Goal: Information Seeking & Learning: Learn about a topic

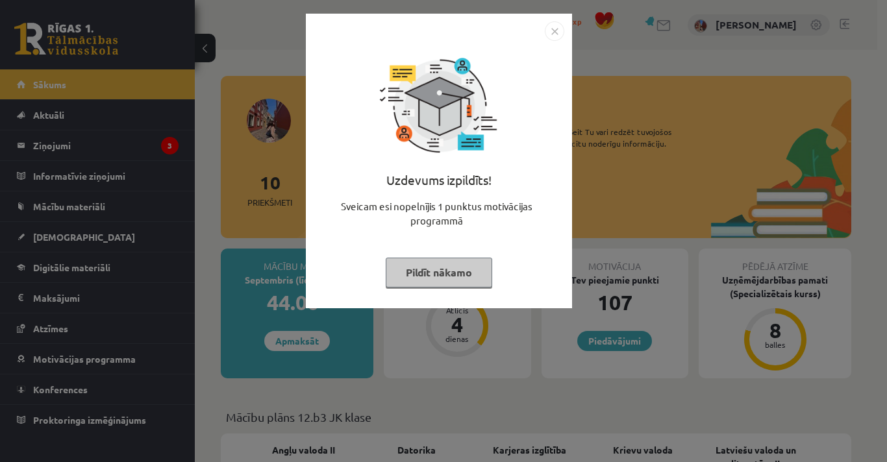
click at [447, 274] on button "Pildīt nākamo" at bounding box center [439, 273] width 106 height 30
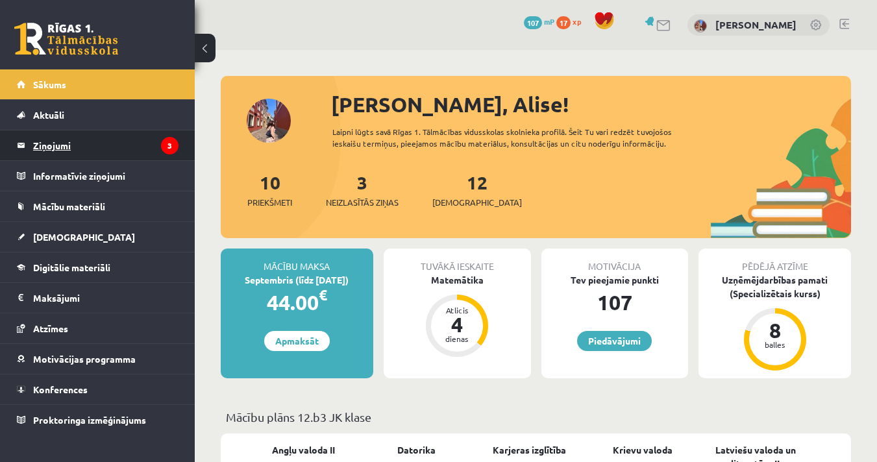
click at [90, 147] on legend "Ziņojumi 3" at bounding box center [105, 145] width 145 height 30
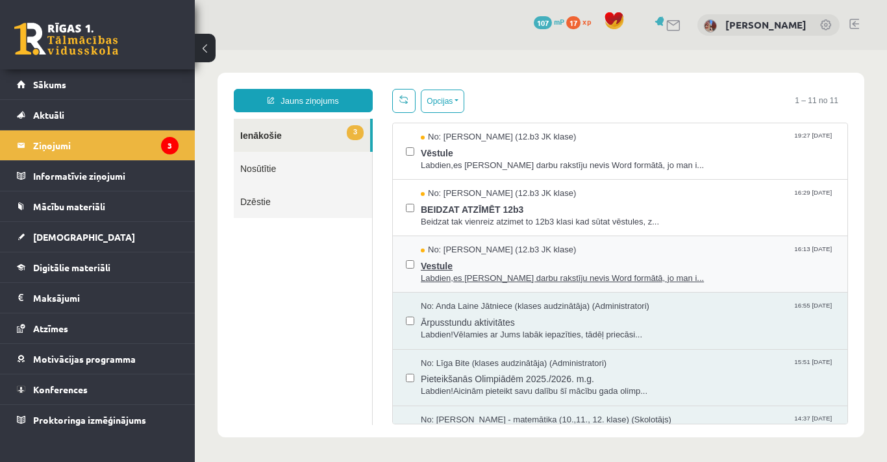
click at [480, 259] on span "Vestule" at bounding box center [628, 264] width 414 height 16
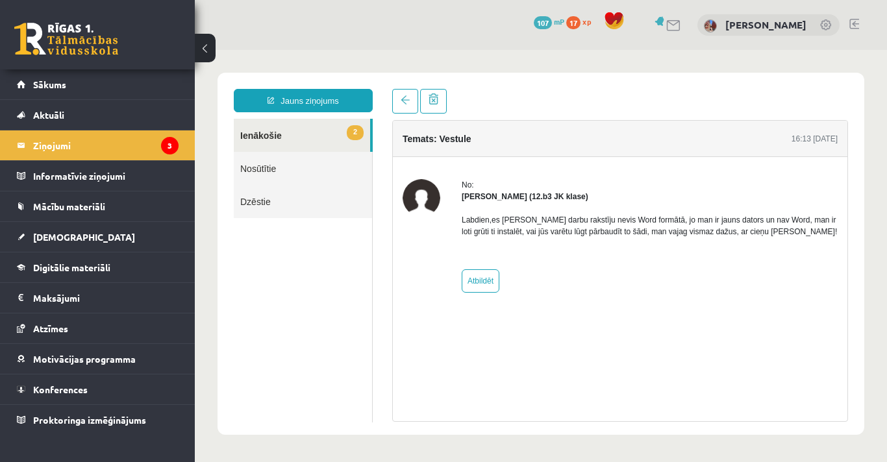
click at [274, 129] on link "2 Ienākošie" at bounding box center [302, 135] width 136 height 33
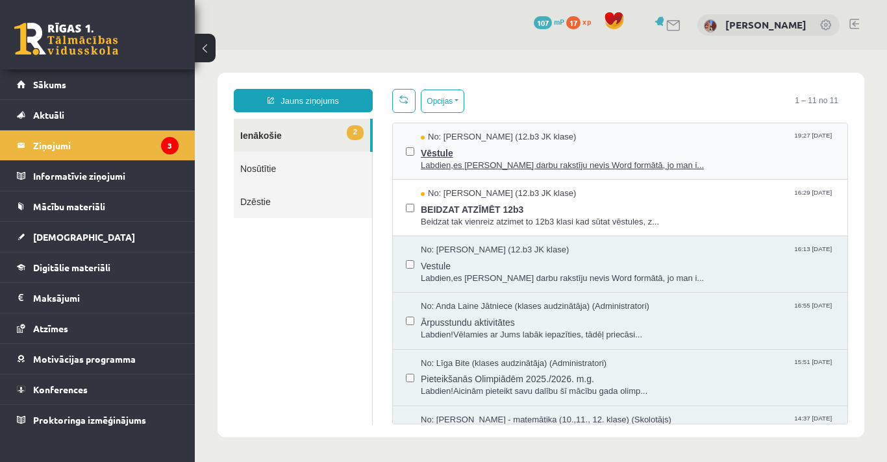
click at [448, 160] on span "Labdien,es Pārbaudes darbu rakstīju nevis Word formātā, jo man i..." at bounding box center [628, 166] width 414 height 12
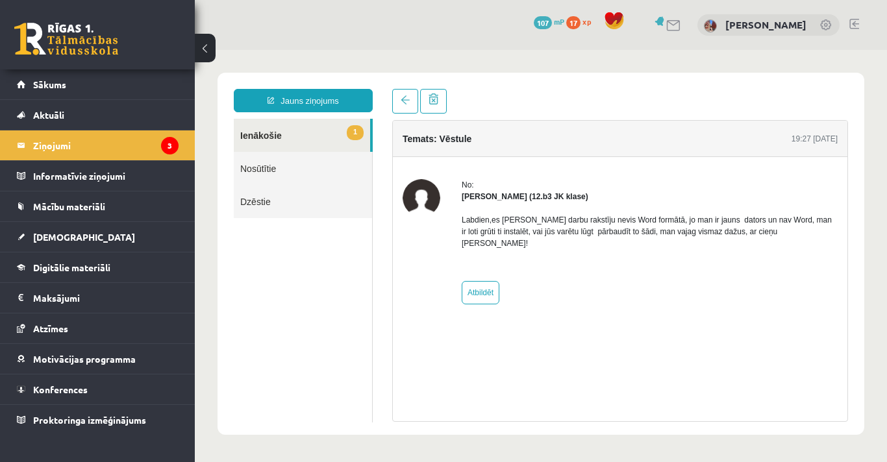
click at [276, 128] on link "1 Ienākošie" at bounding box center [302, 135] width 136 height 33
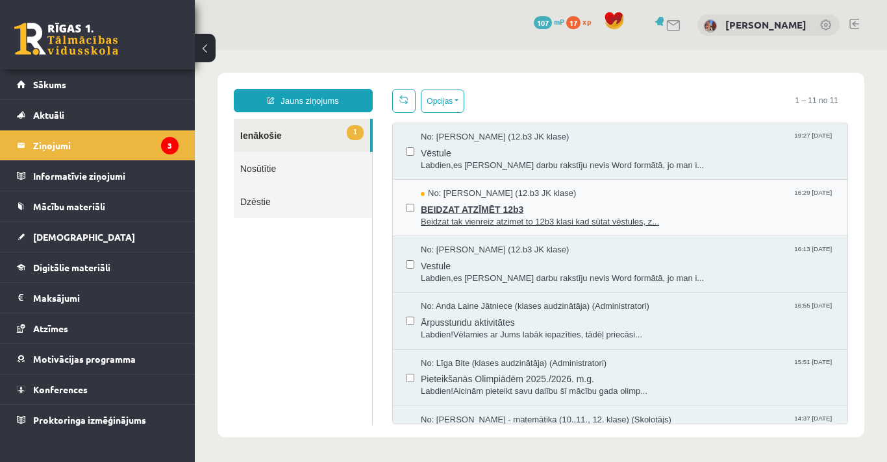
click at [493, 200] on span "BEIDZAT ATZĪMĒT 12b3" at bounding box center [628, 208] width 414 height 16
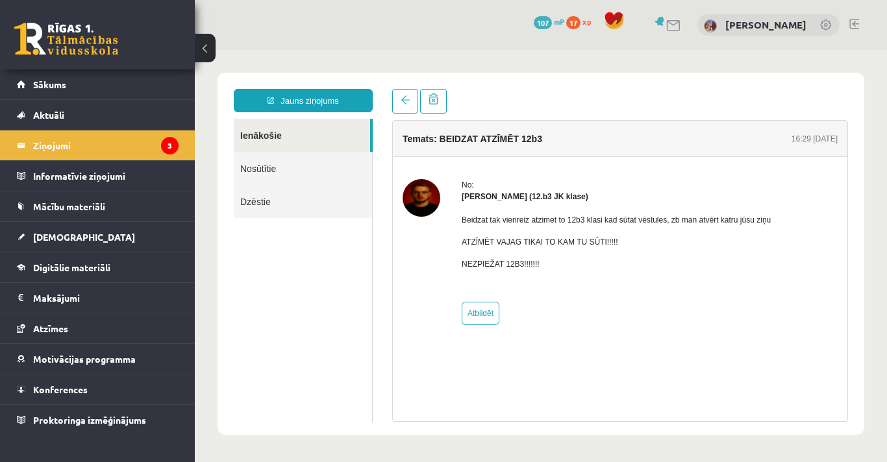
click at [290, 144] on link "Ienākošie" at bounding box center [302, 135] width 136 height 33
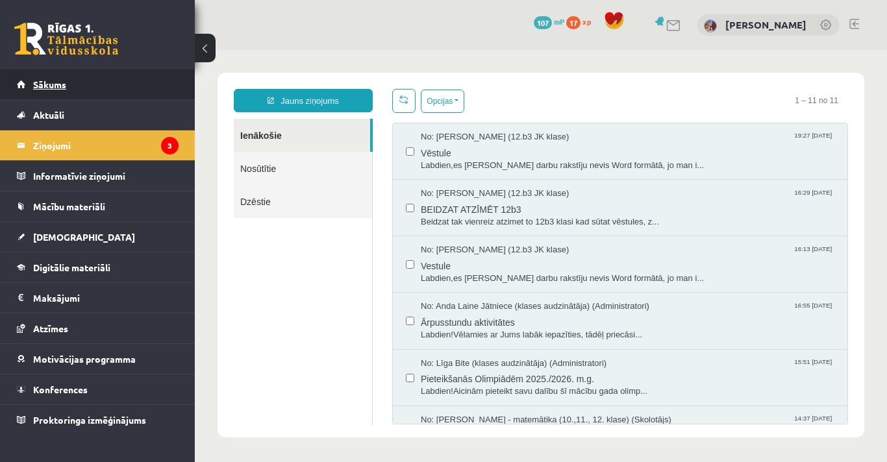
click at [56, 95] on link "Sākums" at bounding box center [98, 84] width 162 height 30
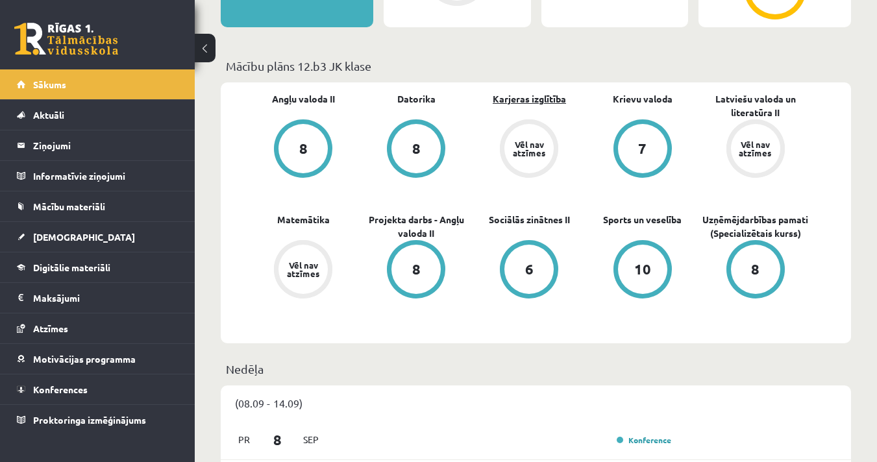
scroll to position [352, 0]
click at [530, 100] on link "Karjeras izglītība" at bounding box center [529, 99] width 73 height 14
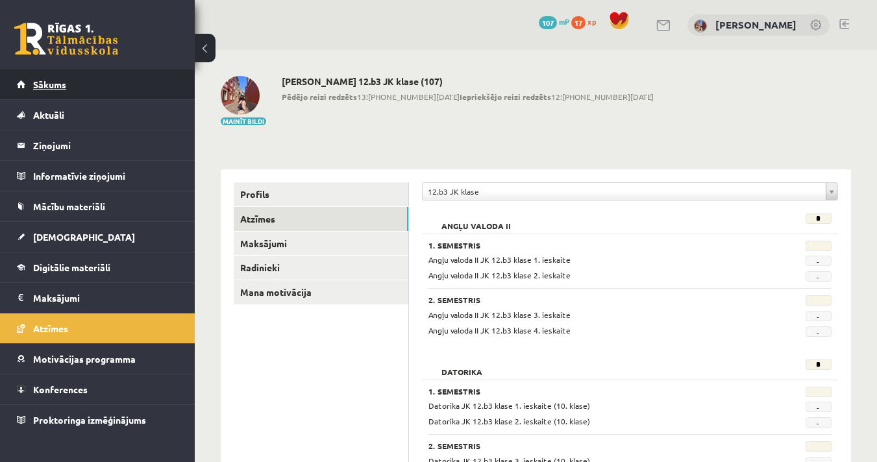
click at [81, 92] on link "Sākums" at bounding box center [98, 84] width 162 height 30
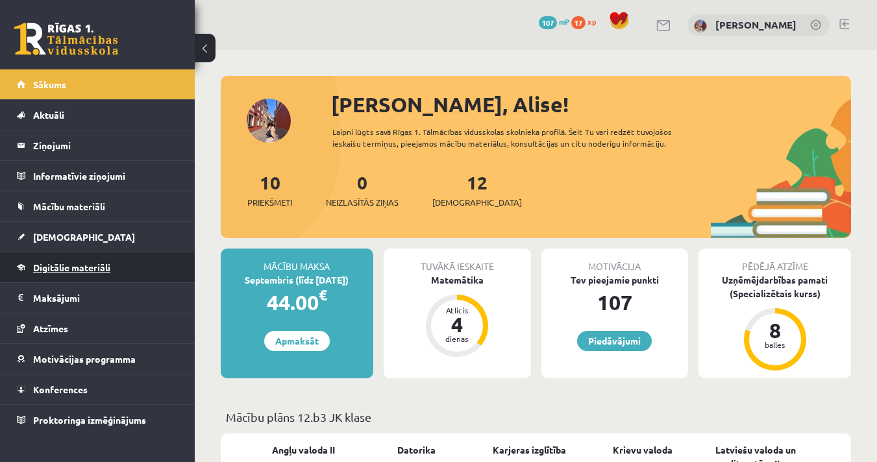
click at [92, 266] on span "Digitālie materiāli" at bounding box center [71, 268] width 77 height 12
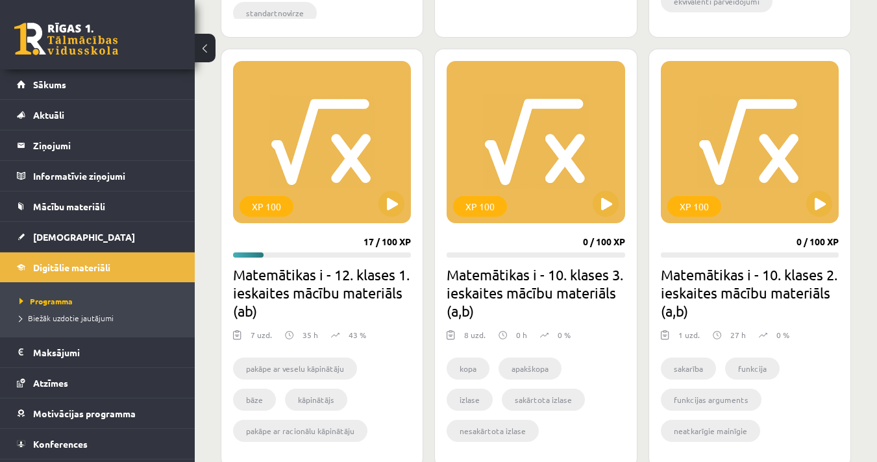
scroll to position [779, 0]
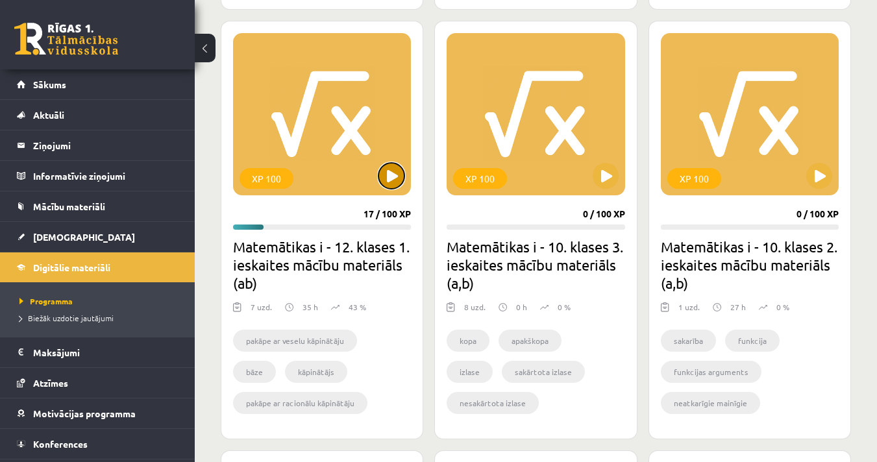
click at [389, 184] on button at bounding box center [392, 176] width 26 height 26
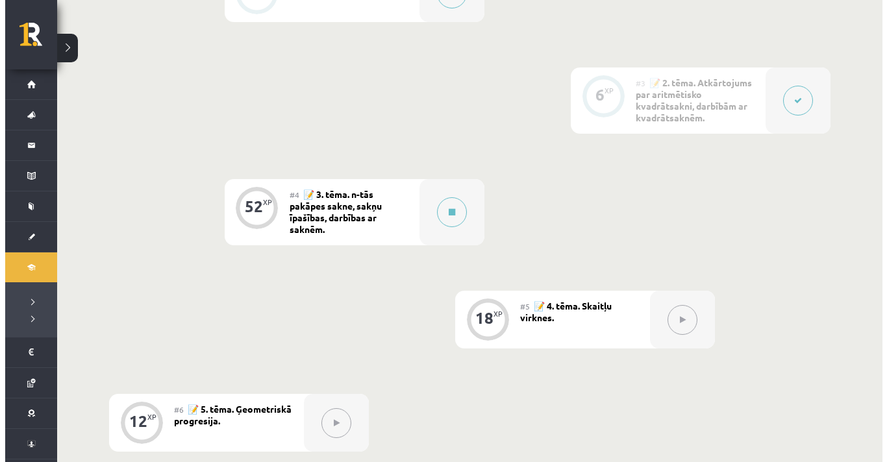
scroll to position [606, 0]
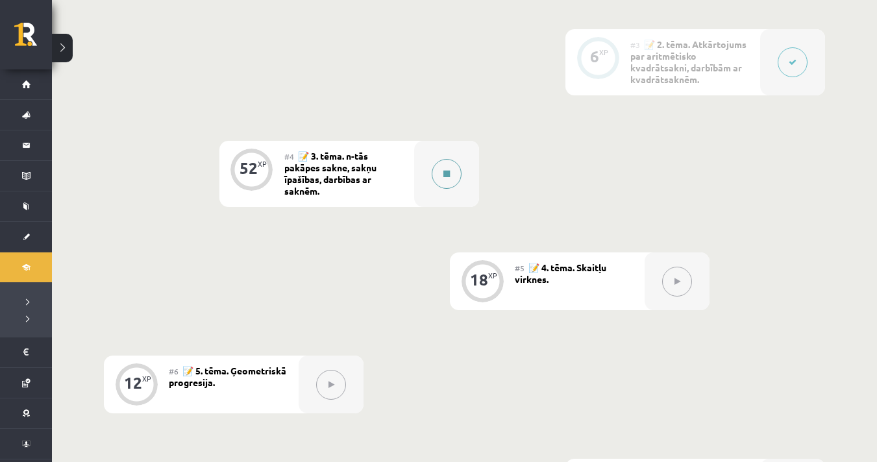
click at [448, 173] on icon at bounding box center [446, 174] width 6 height 8
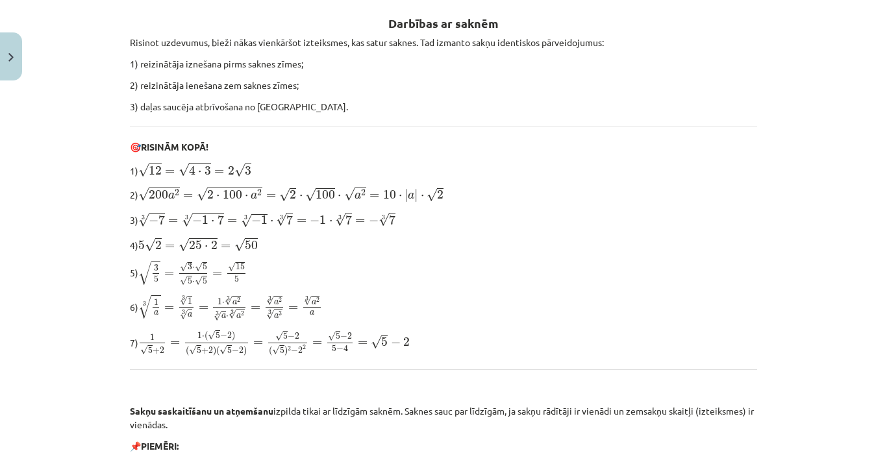
scroll to position [260, 0]
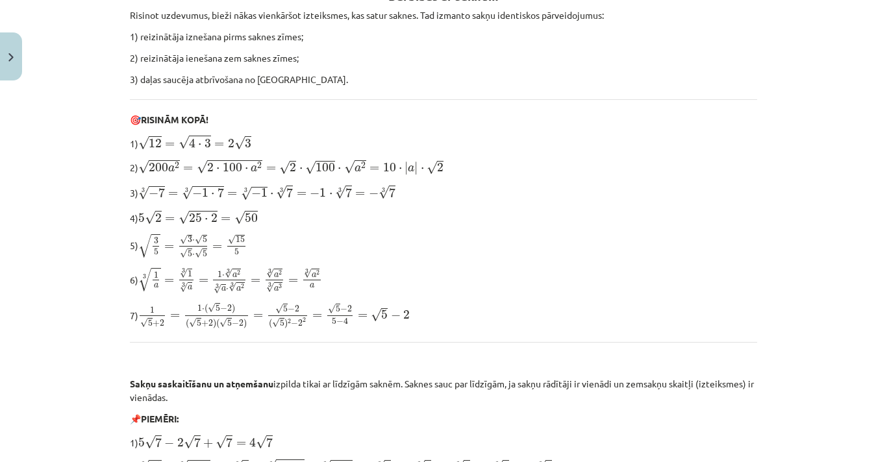
drag, startPoint x: 545, startPoint y: 217, endPoint x: 496, endPoint y: 204, distance: 51.0
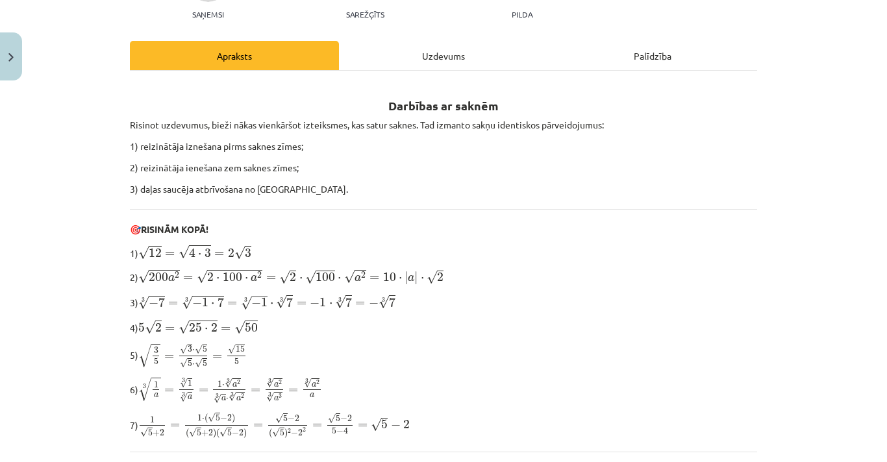
scroll to position [157, 0]
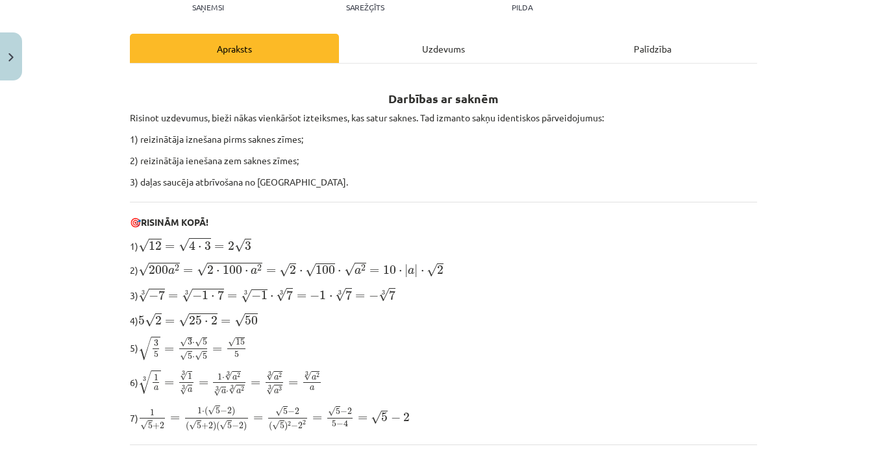
drag, startPoint x: 496, startPoint y: 204, endPoint x: 495, endPoint y: 247, distance: 42.9
click at [495, 247] on p "1) √ 12 = √ 4 ⋅ 3 = 2 √ 3 12 = 4 ⋅ 3 = 2 3" at bounding box center [443, 245] width 627 height 17
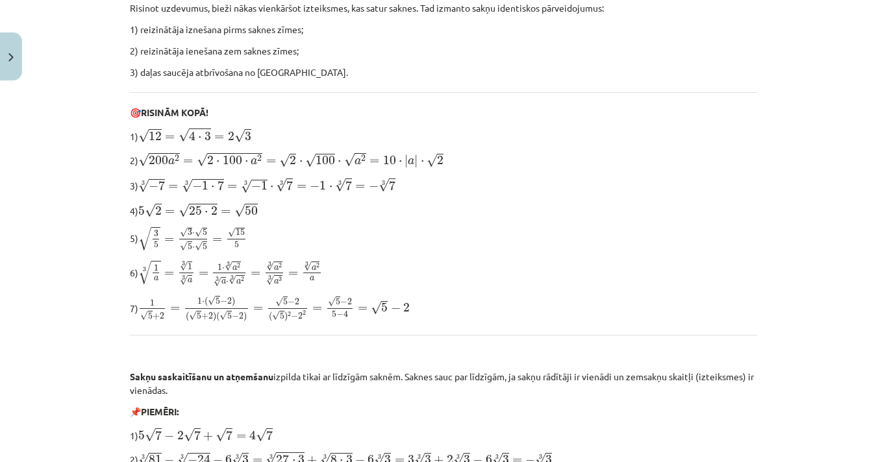
scroll to position [251, 0]
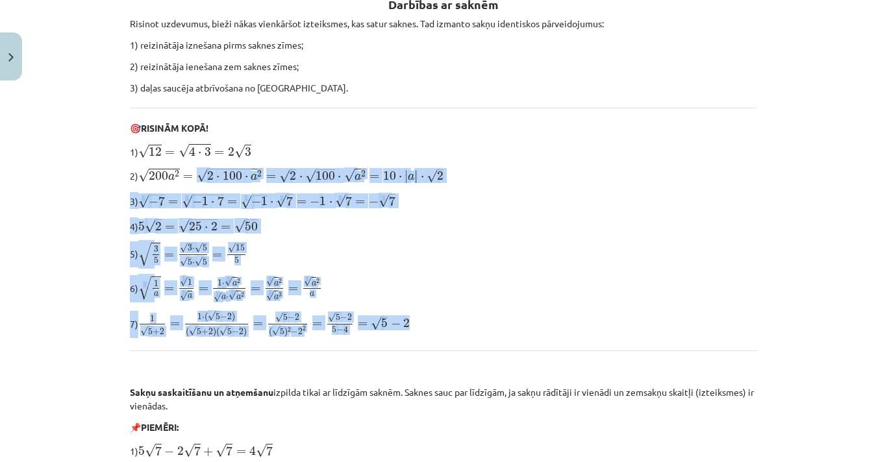
drag, startPoint x: 414, startPoint y: 326, endPoint x: 192, endPoint y: 170, distance: 271.3
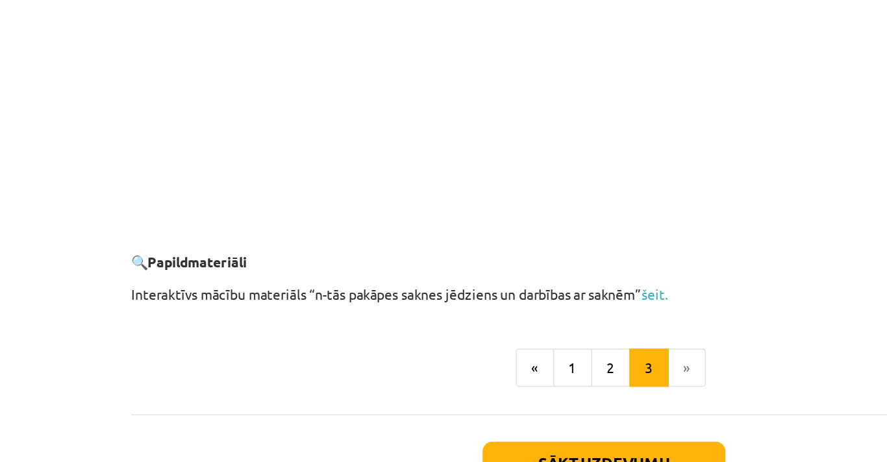
scroll to position [2369, 0]
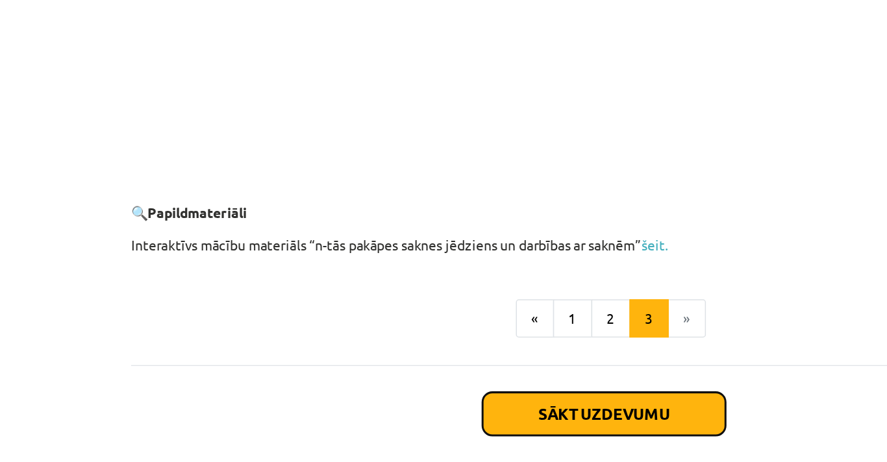
click at [434, 367] on button "Sākt uzdevumu" at bounding box center [443, 363] width 161 height 29
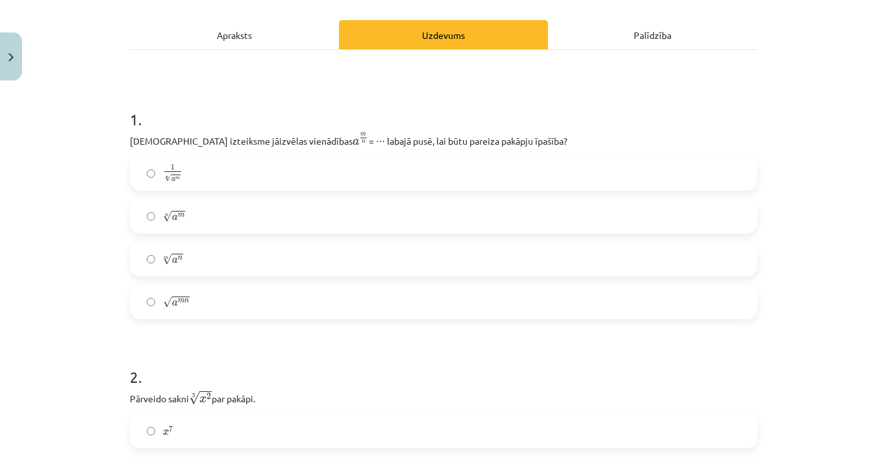
scroll to position [173, 0]
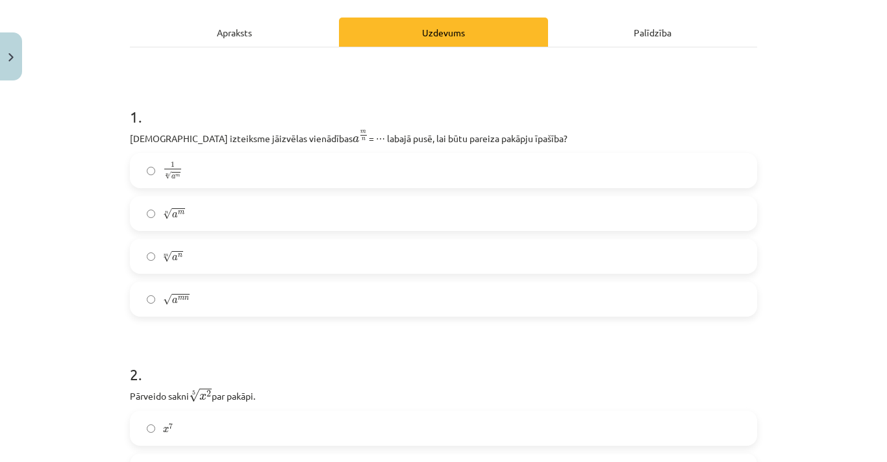
click at [165, 214] on span "√" at bounding box center [167, 213] width 9 height 11
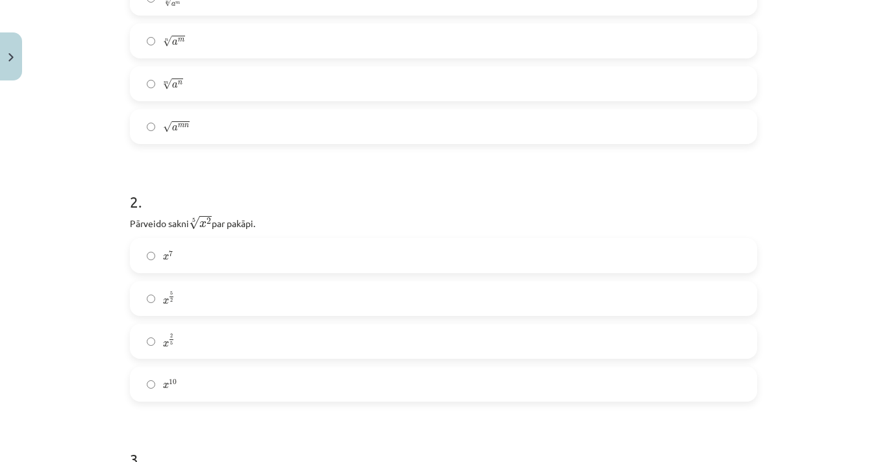
scroll to position [433, 0]
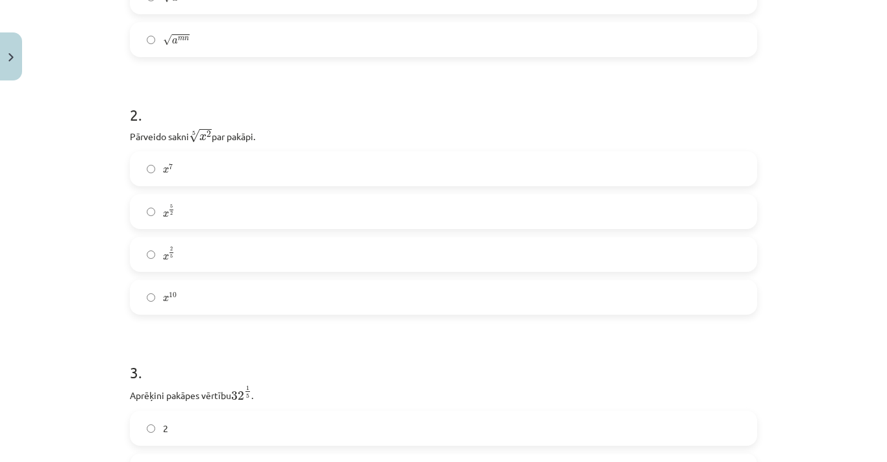
click at [185, 251] on label "x 2 5 x 2 5" at bounding box center [443, 254] width 625 height 32
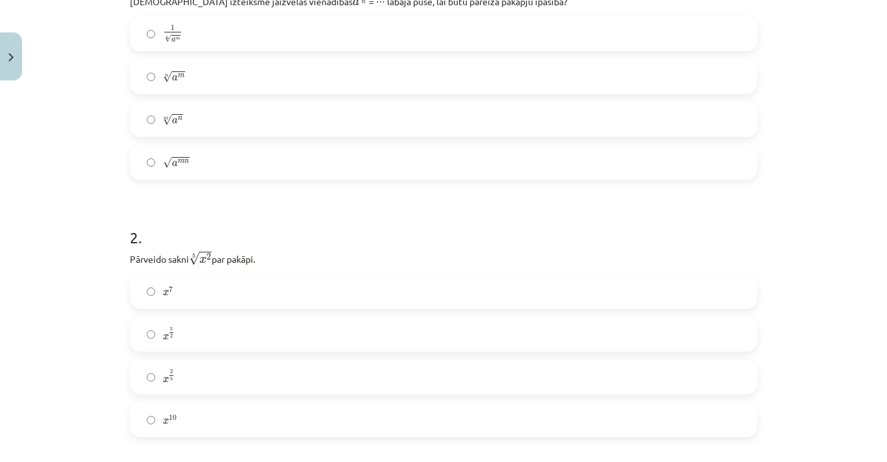
scroll to position [346, 0]
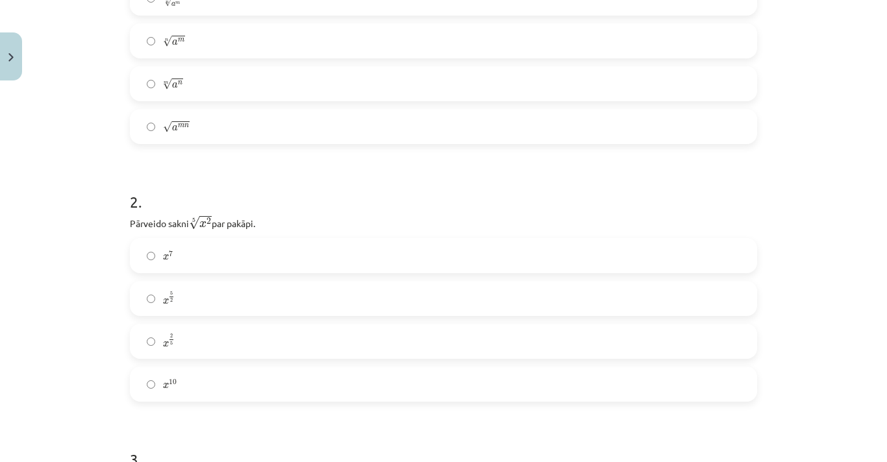
click at [329, 205] on h1 "2 ." at bounding box center [443, 190] width 627 height 40
click at [277, 245] on label "2" at bounding box center [443, 256] width 625 height 32
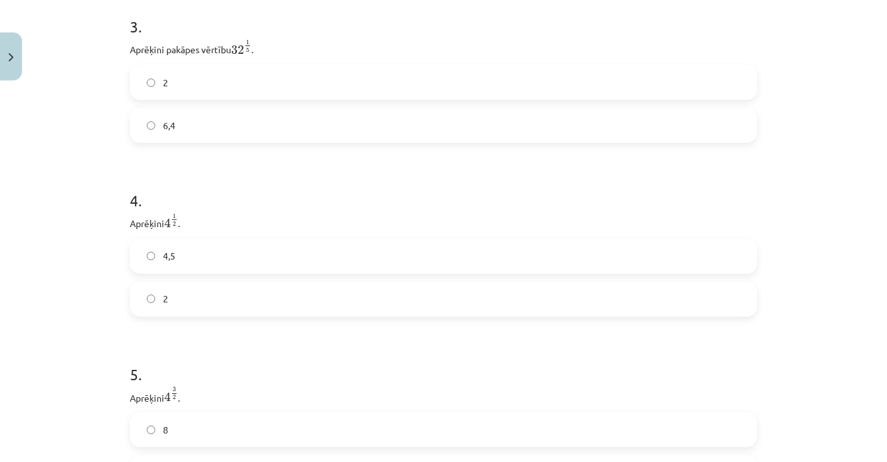
click at [316, 181] on h1 "4 ." at bounding box center [443, 189] width 627 height 40
click at [193, 310] on label "2" at bounding box center [443, 299] width 625 height 32
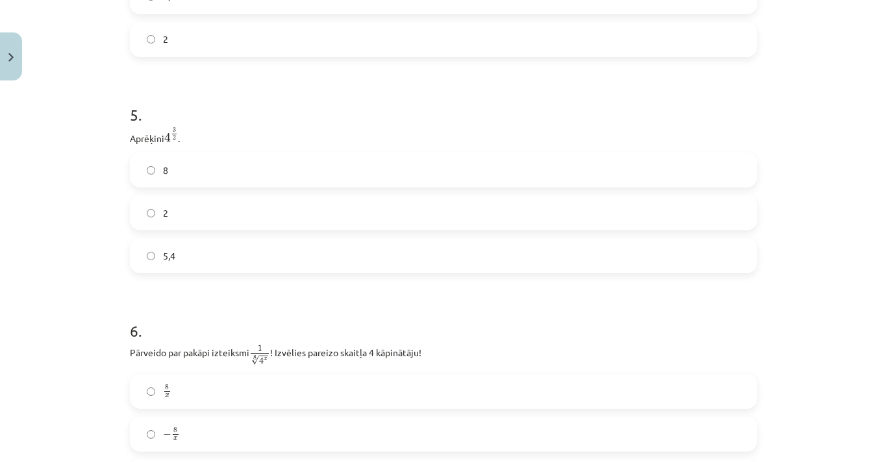
click at [171, 177] on label "8" at bounding box center [443, 170] width 625 height 32
click at [360, 106] on h1 "5 ." at bounding box center [443, 103] width 627 height 40
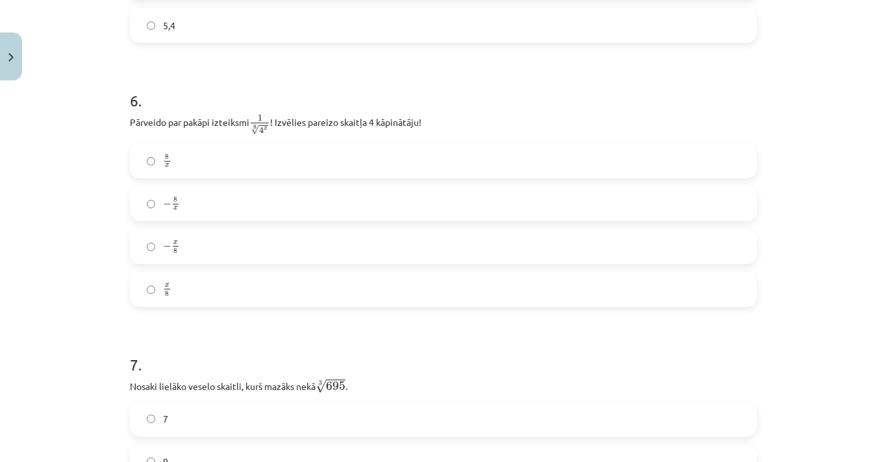
scroll to position [1298, 0]
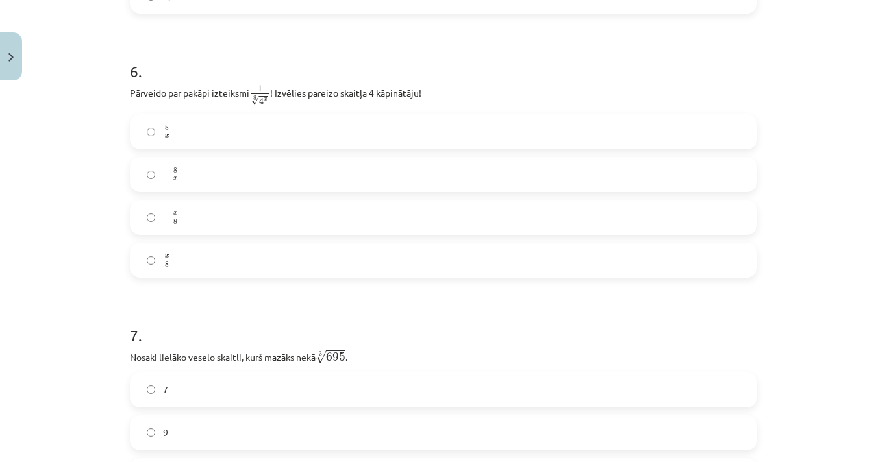
click at [207, 230] on label "− x 8 − x 8" at bounding box center [443, 217] width 625 height 32
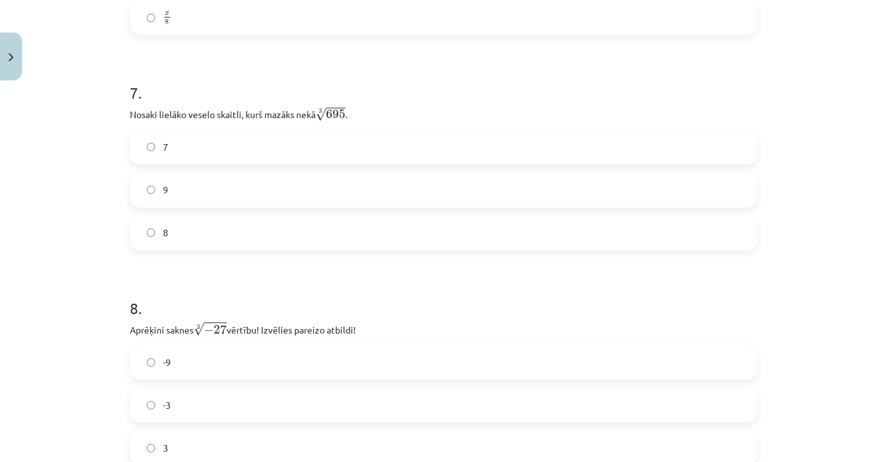
scroll to position [1558, 0]
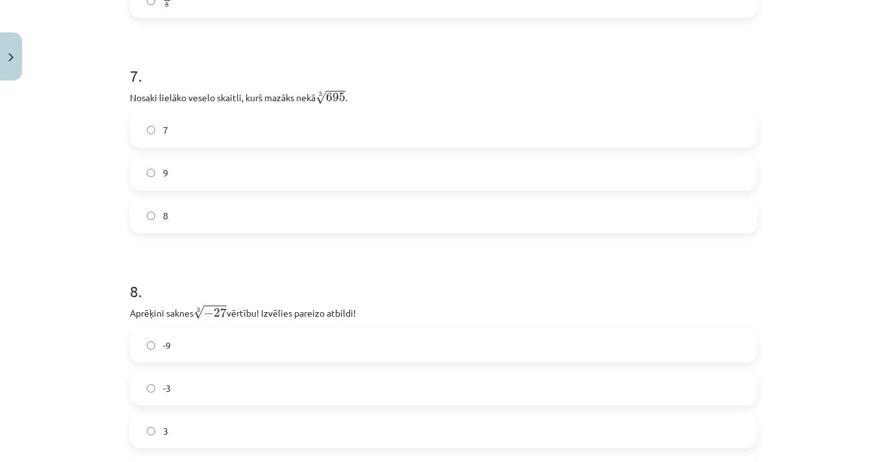
click at [223, 167] on label "9" at bounding box center [443, 173] width 625 height 32
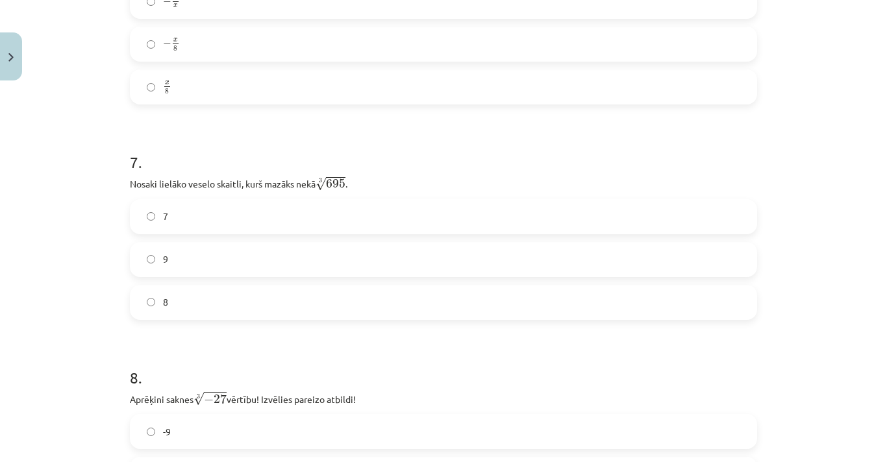
click at [203, 304] on label "8" at bounding box center [443, 302] width 625 height 32
click at [219, 297] on label "8" at bounding box center [443, 302] width 625 height 32
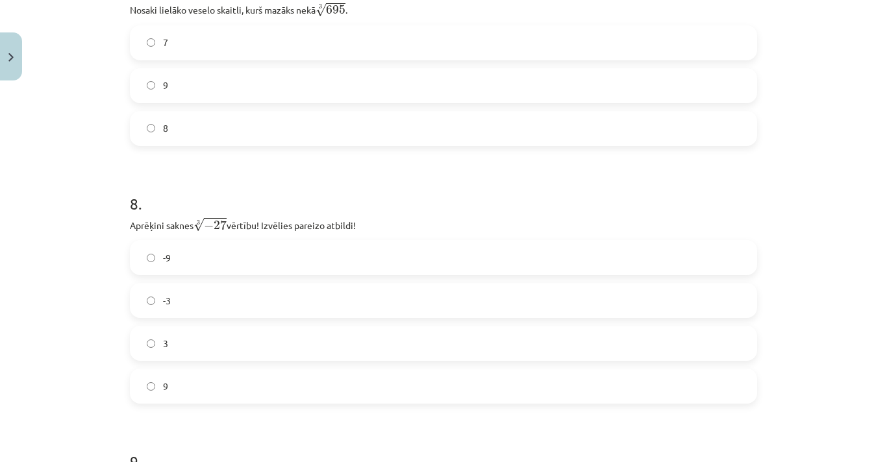
scroll to position [1645, 0]
click at [285, 298] on label "-3" at bounding box center [443, 302] width 625 height 32
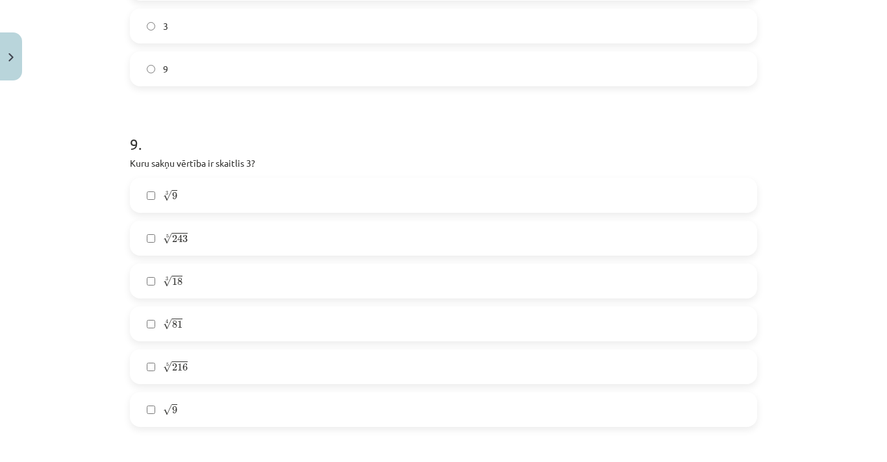
scroll to position [1991, 0]
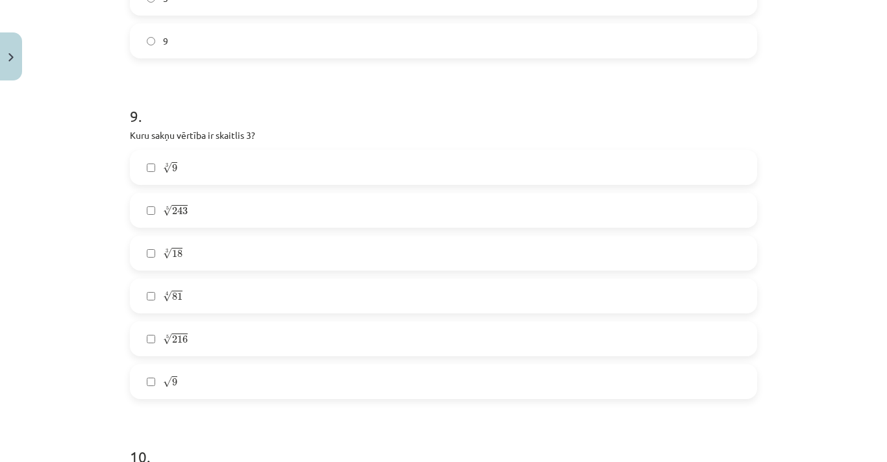
click at [138, 386] on label "√ 9 9" at bounding box center [443, 382] width 625 height 32
click at [149, 173] on label "3 √ 9 9 3" at bounding box center [443, 167] width 625 height 32
click at [156, 162] on label "3 √ 9 9 3" at bounding box center [443, 167] width 625 height 32
click at [193, 299] on label "4 √ 81 81 4" at bounding box center [443, 296] width 625 height 32
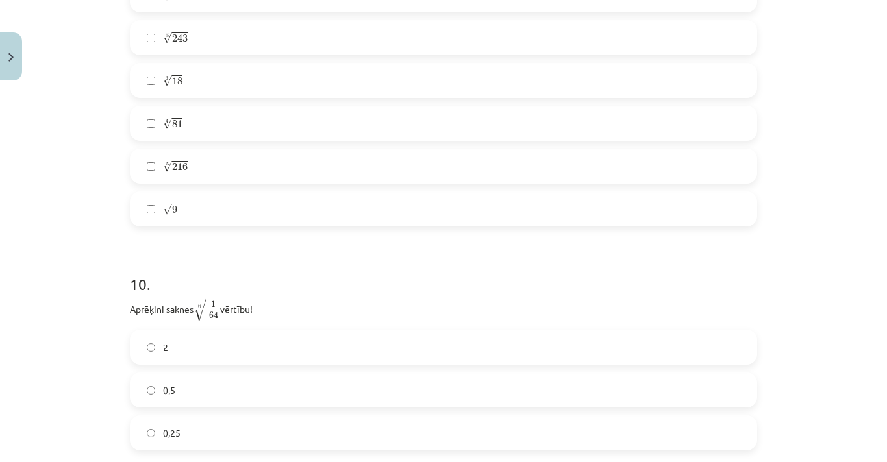
scroll to position [2337, 0]
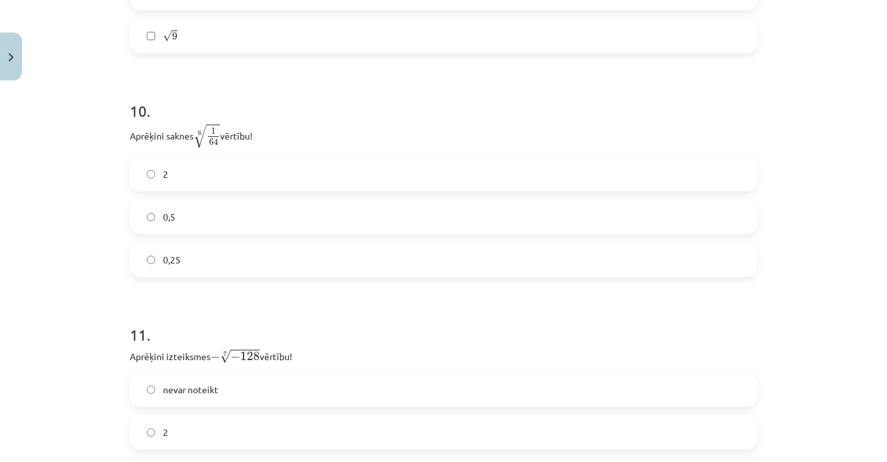
click at [176, 203] on label "0,5" at bounding box center [443, 217] width 625 height 32
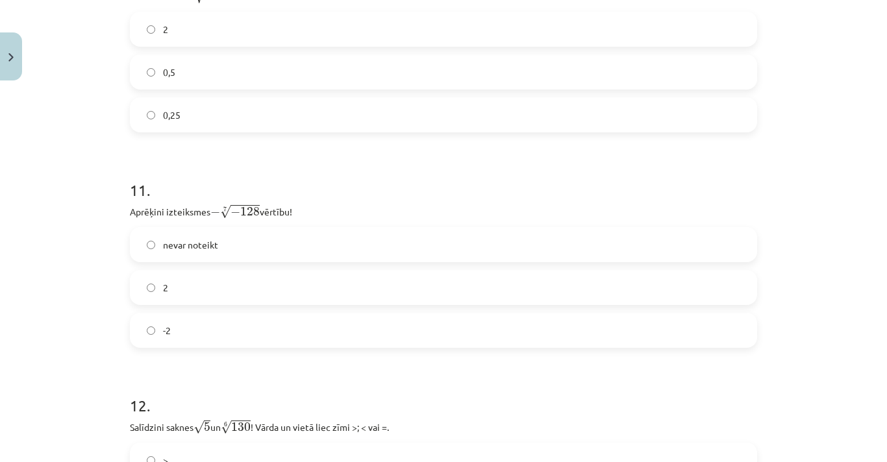
scroll to position [2569, 0]
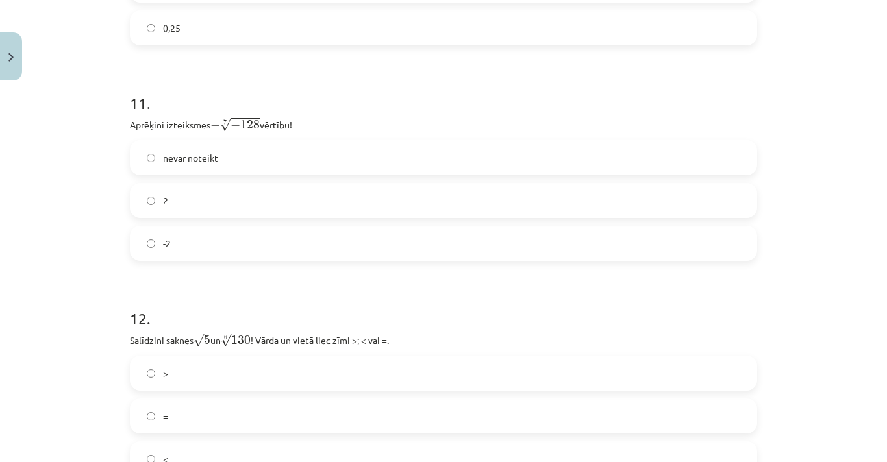
drag, startPoint x: 206, startPoint y: 117, endPoint x: 293, endPoint y: 127, distance: 86.9
click at [293, 127] on p "Aprēķini izteiksmes − 7 √ − 128 − − 128 7 vērtību!" at bounding box center [443, 124] width 627 height 17
click at [292, 125] on p "Aprēķini izteiksmes − 7 √ − 128 − − 128 7 vērtību!" at bounding box center [443, 124] width 627 height 17
click at [304, 119] on p "Aprēķini izteiksmes − 7 √ − 128 − − 128 7 vērtību!" at bounding box center [443, 124] width 627 height 17
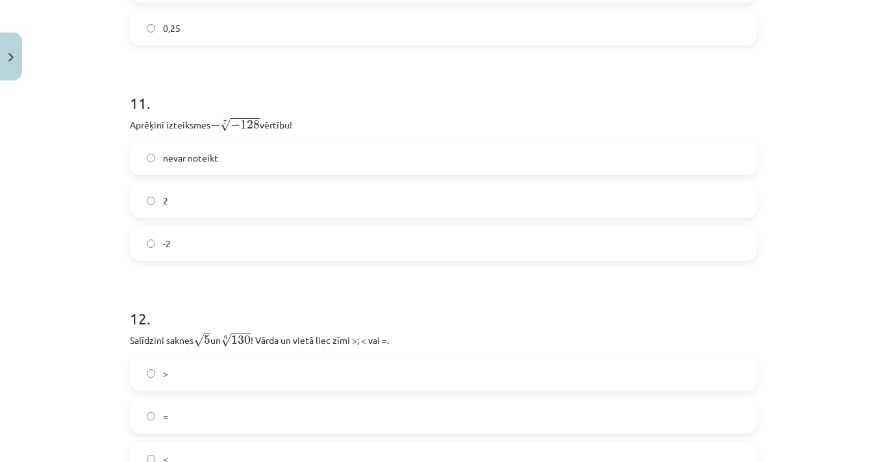
click at [332, 208] on label "2" at bounding box center [443, 200] width 625 height 32
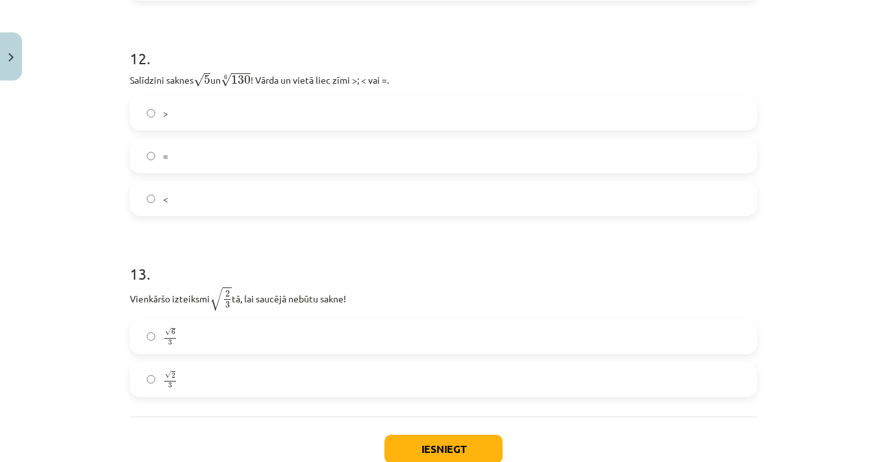
scroll to position [2829, 0]
click at [203, 111] on label ">" at bounding box center [443, 113] width 625 height 32
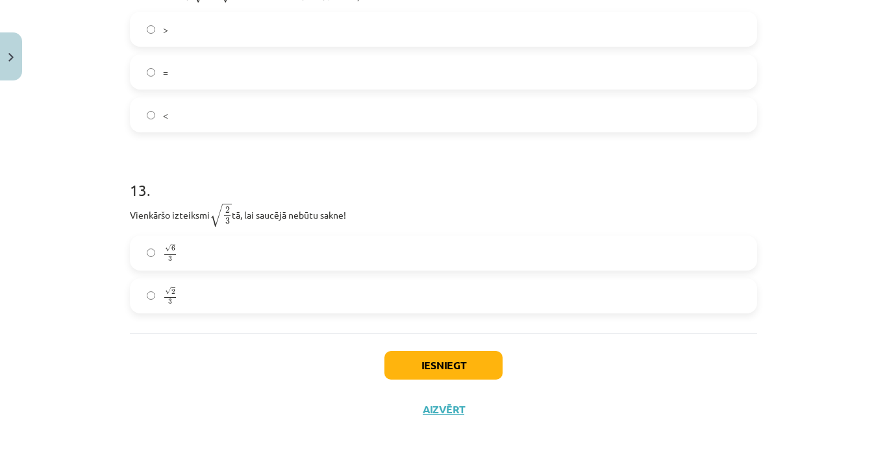
scroll to position [2915, 0]
click at [210, 248] on label "√ 6 3 6 3" at bounding box center [443, 251] width 625 height 32
click at [421, 366] on button "Iesniegt" at bounding box center [443, 363] width 118 height 29
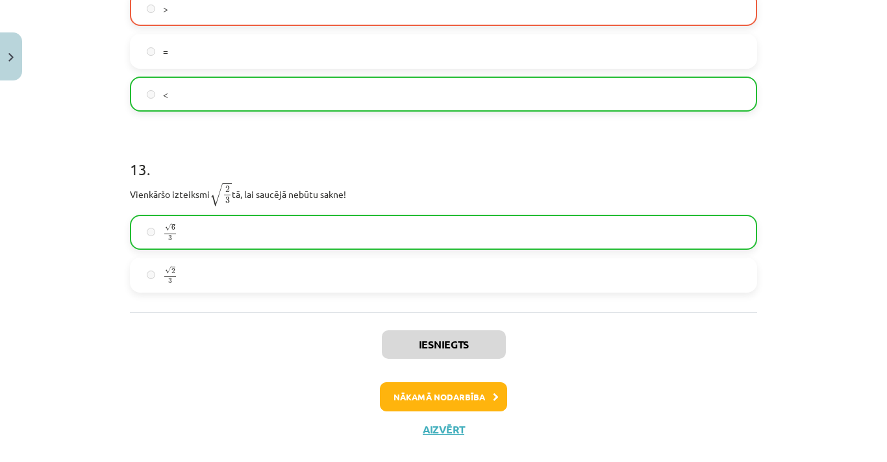
scroll to position [2957, 0]
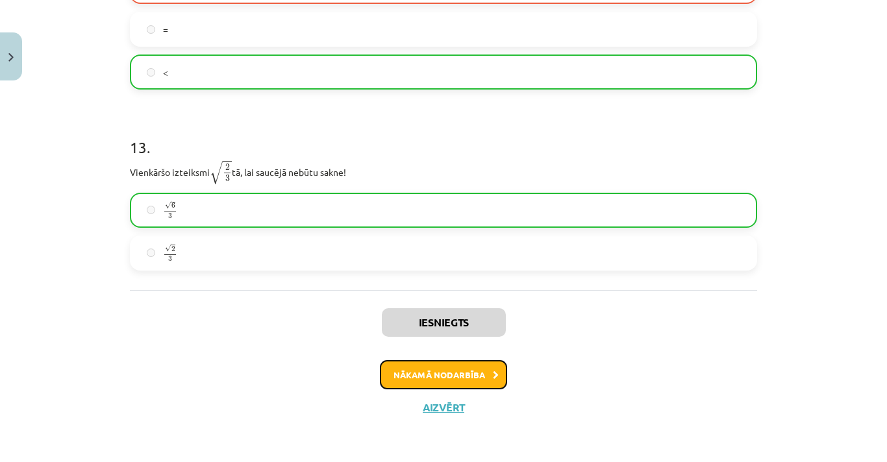
click at [484, 374] on button "Nākamā nodarbība" at bounding box center [443, 375] width 127 height 30
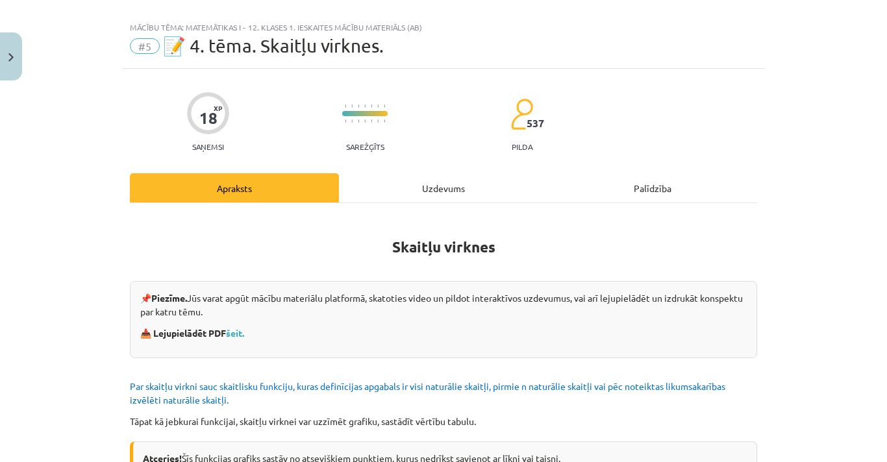
scroll to position [0, 0]
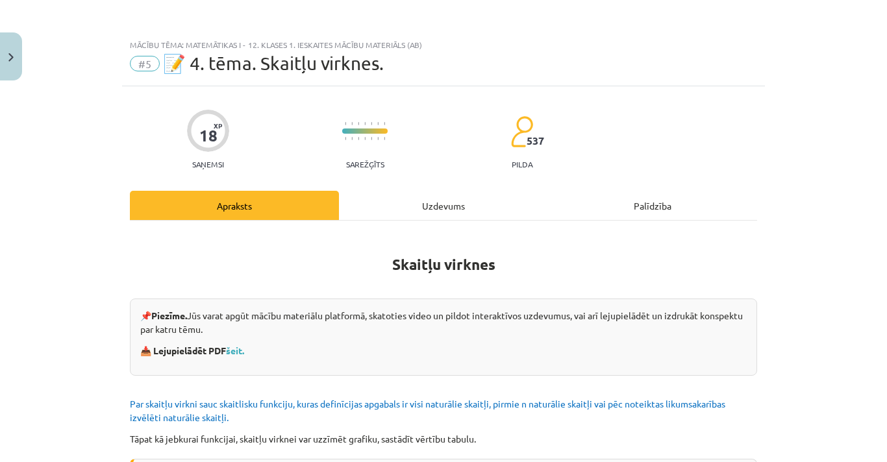
click at [437, 214] on div "Uzdevums" at bounding box center [443, 205] width 209 height 29
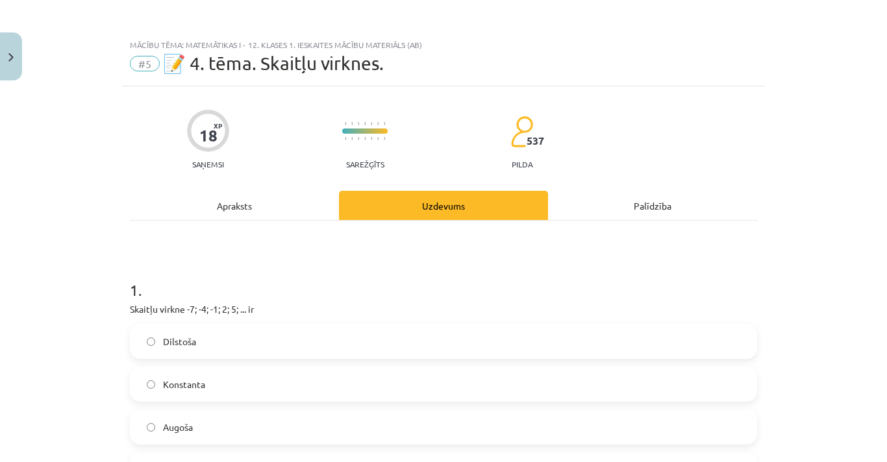
click at [308, 194] on div "Apraksts" at bounding box center [234, 205] width 209 height 29
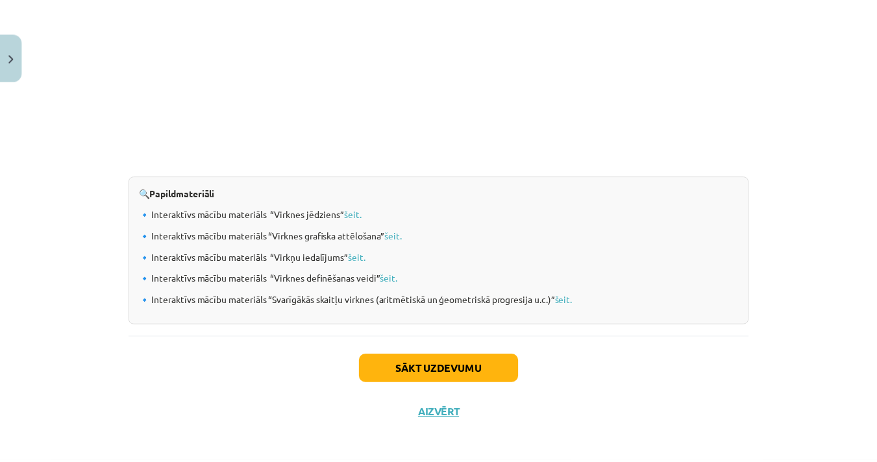
scroll to position [1358, 0]
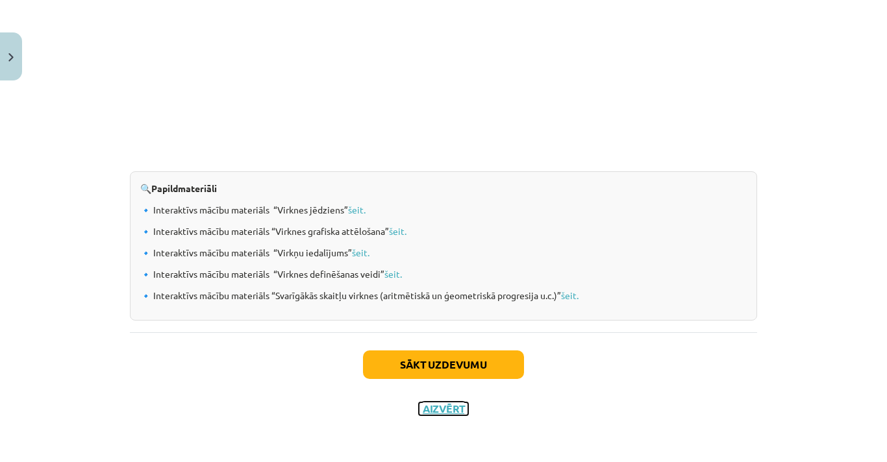
click at [438, 409] on button "Aizvērt" at bounding box center [443, 409] width 49 height 13
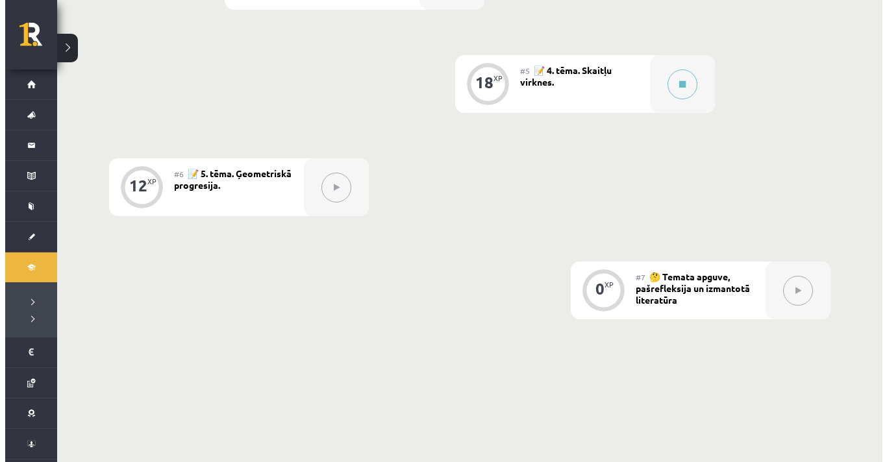
scroll to position [801, 0]
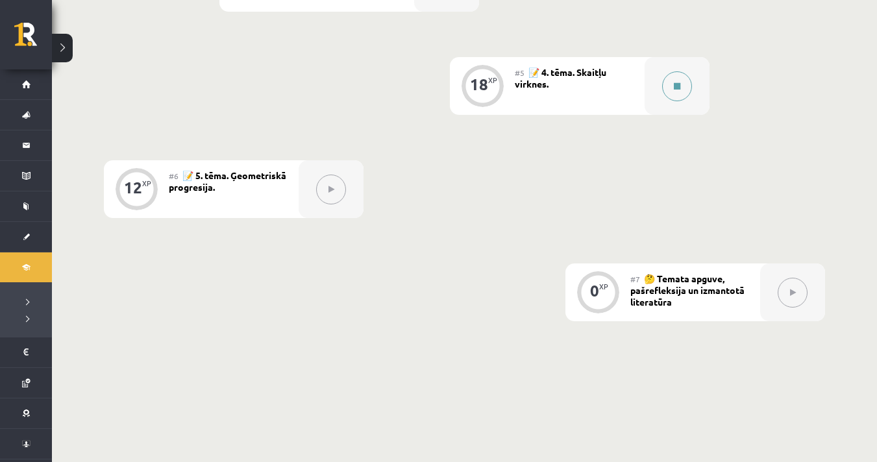
click at [685, 89] on button at bounding box center [677, 86] width 30 height 30
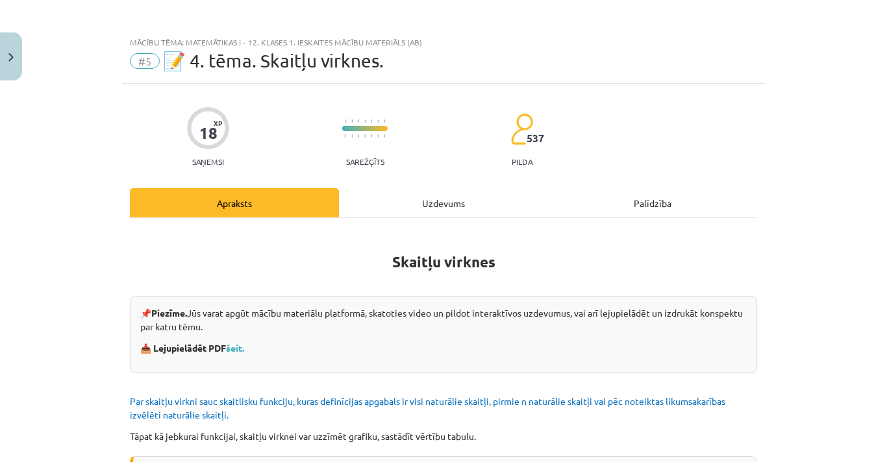
scroll to position [0, 0]
